Goal: Task Accomplishment & Management: Manage account settings

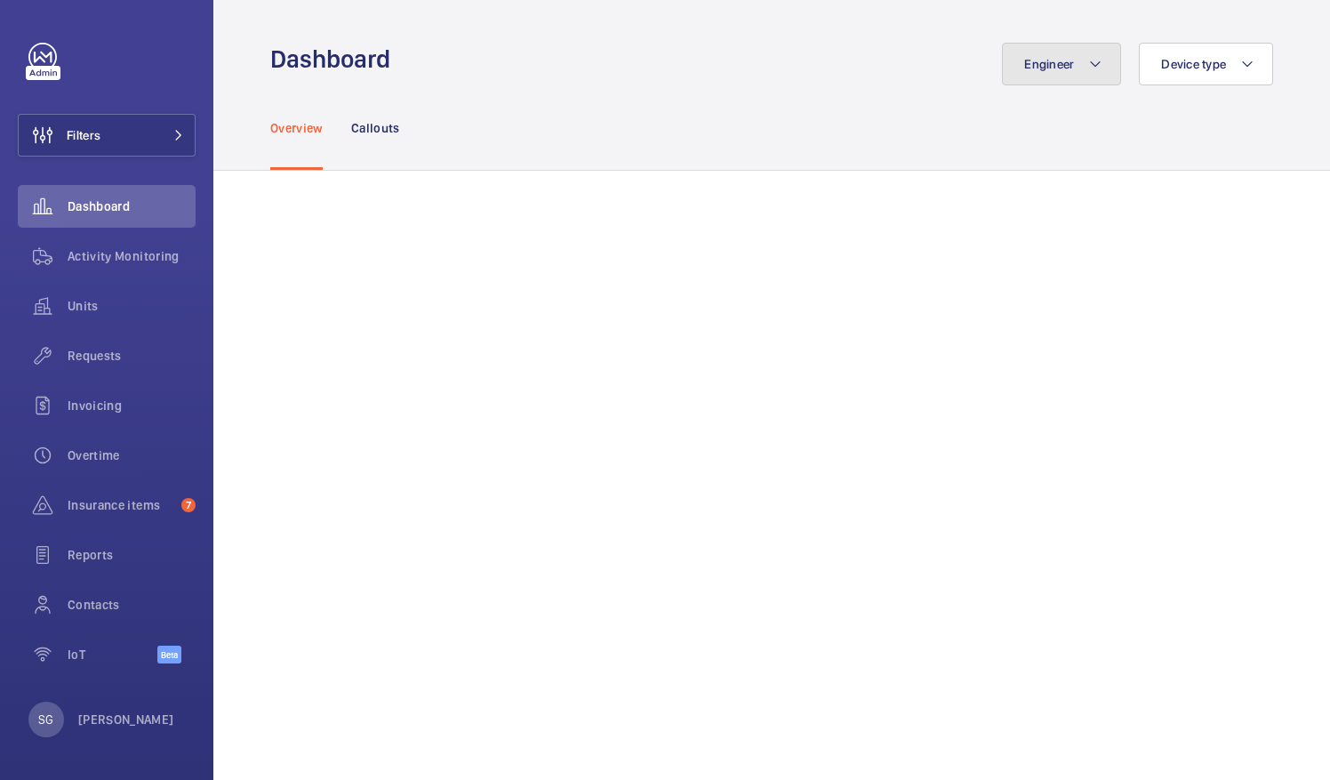
click at [1028, 71] on button "Engineer" at bounding box center [1061, 64] width 119 height 43
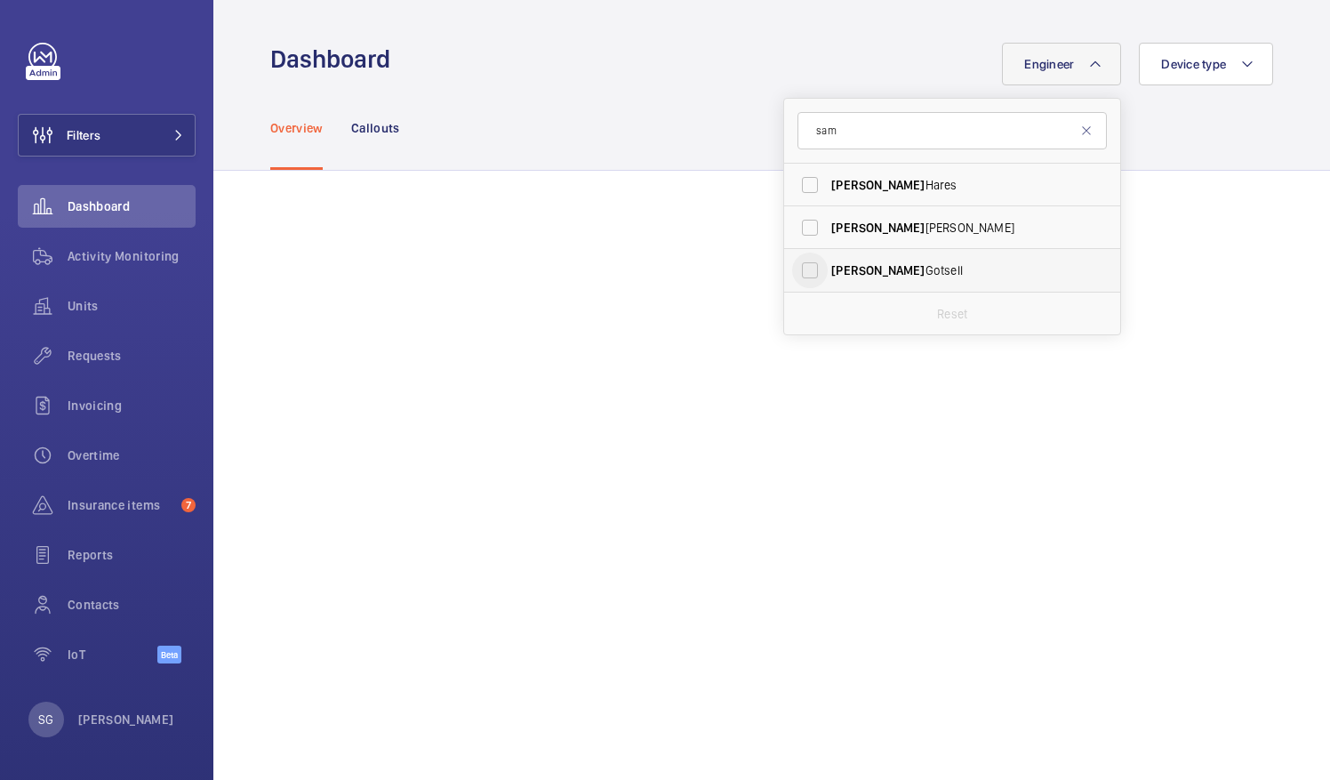
type input "sam"
click at [799, 272] on input "[PERSON_NAME]" at bounding box center [810, 271] width 36 height 36
checkbox input "true"
click at [1208, 164] on div "Overview Callouts" at bounding box center [771, 127] width 1003 height 84
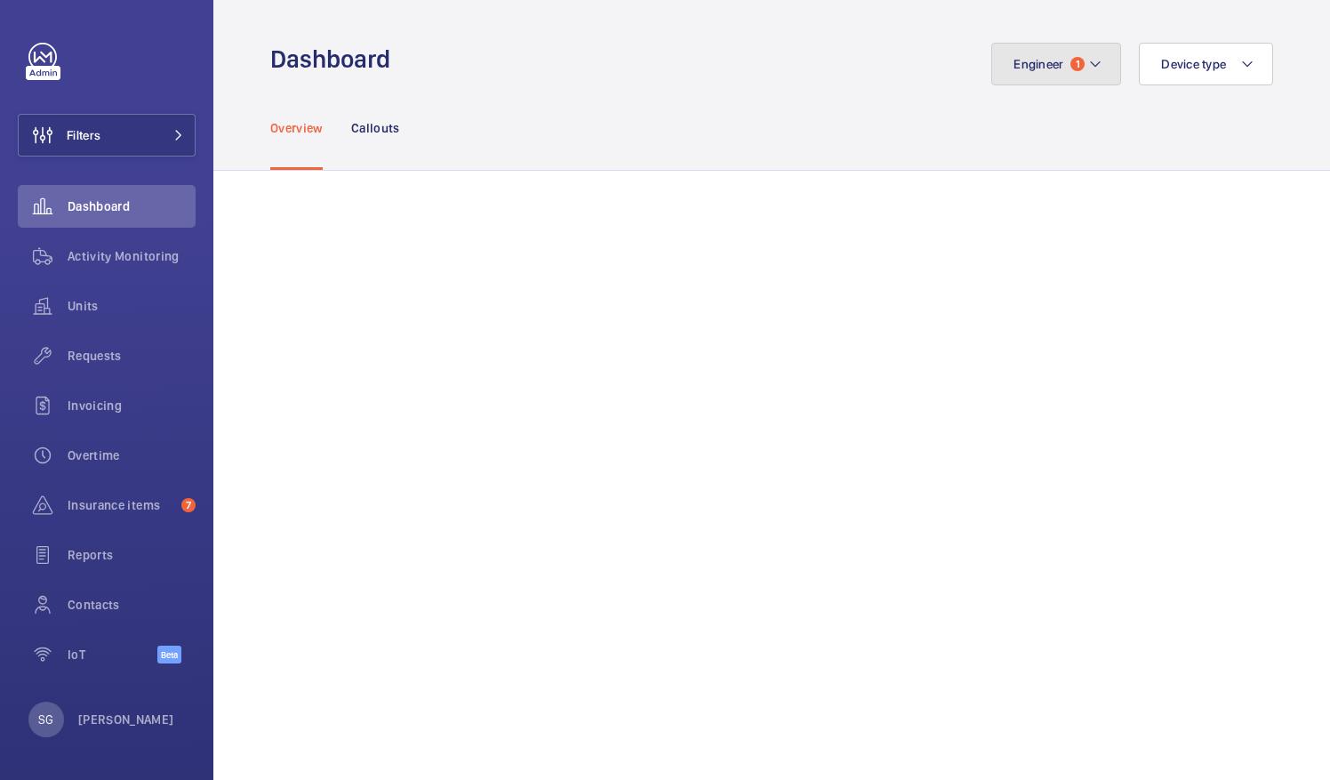
click at [1072, 52] on button "Engineer 1" at bounding box center [1056, 64] width 130 height 43
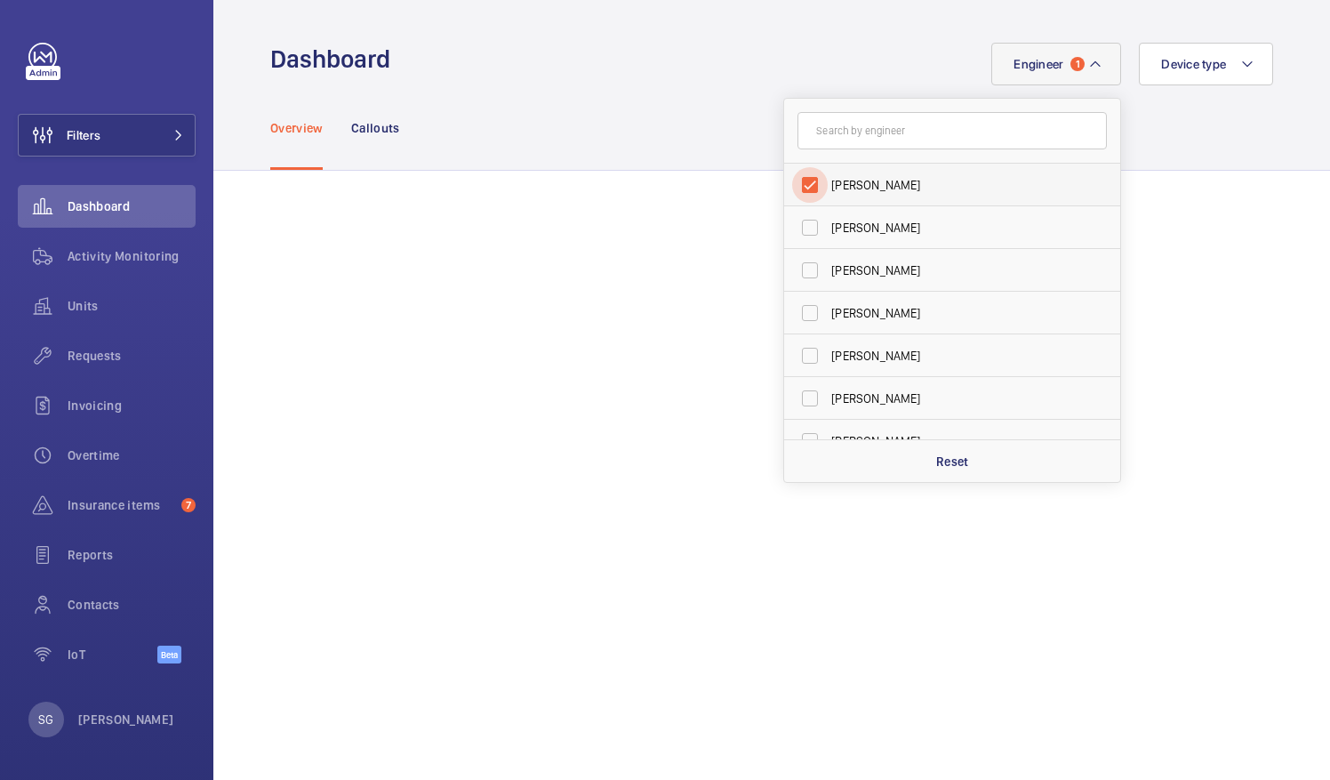
click at [799, 180] on input "[PERSON_NAME]" at bounding box center [810, 185] width 36 height 36
checkbox input "false"
click at [678, 92] on div "Overview Callouts" at bounding box center [771, 127] width 1003 height 84
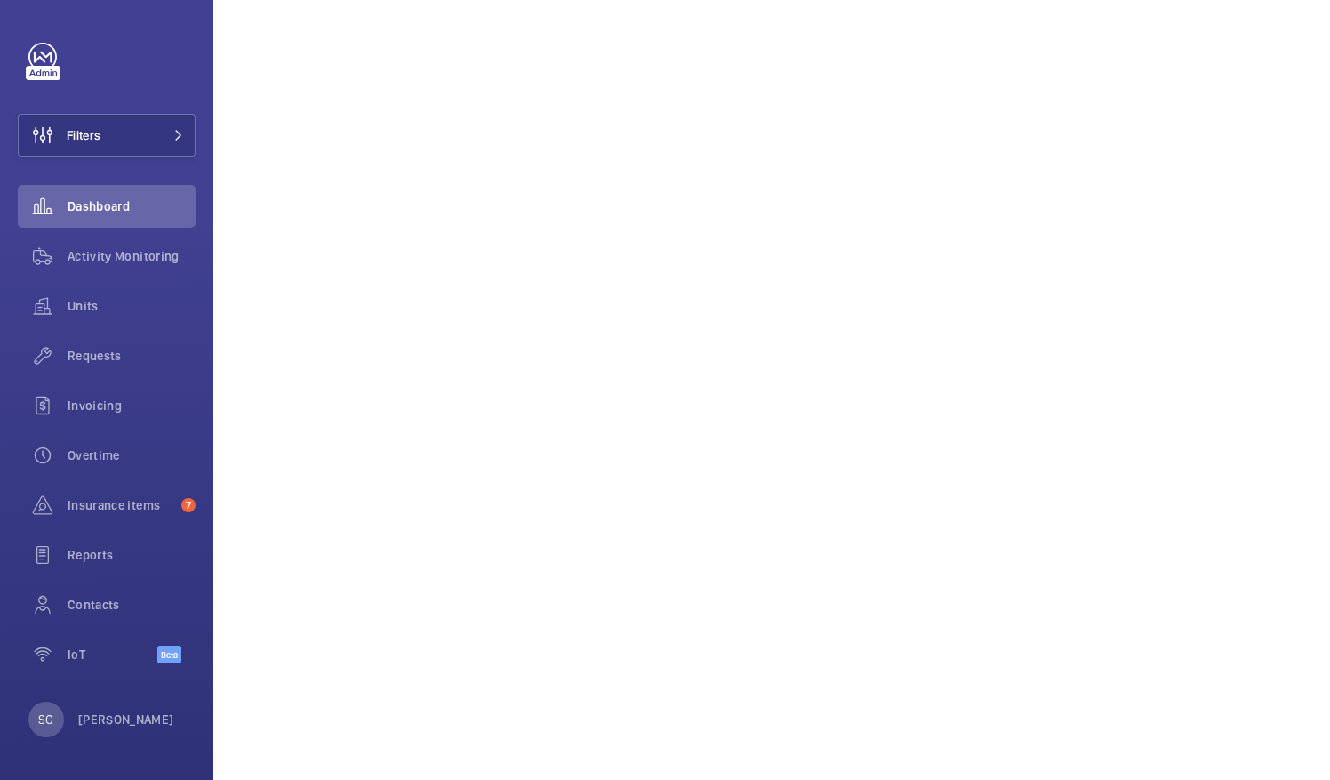
scroll to position [337, 0]
